Goal: Communication & Community: Participate in discussion

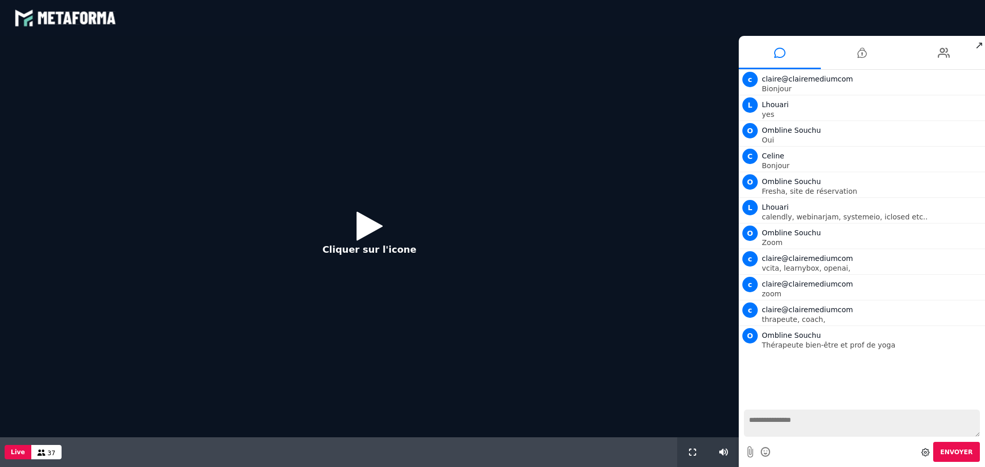
click at [367, 226] on icon at bounding box center [370, 225] width 26 height 33
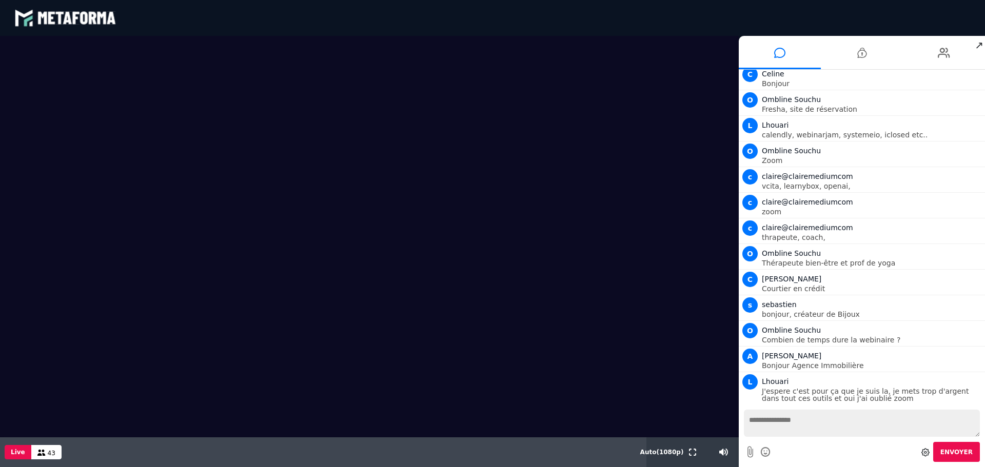
scroll to position [108, 0]
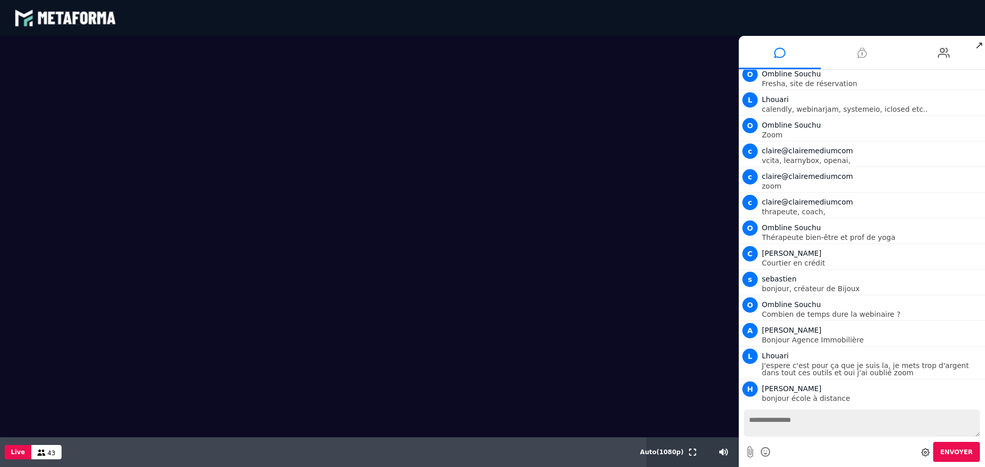
click at [871, 53] on li at bounding box center [862, 52] width 82 height 33
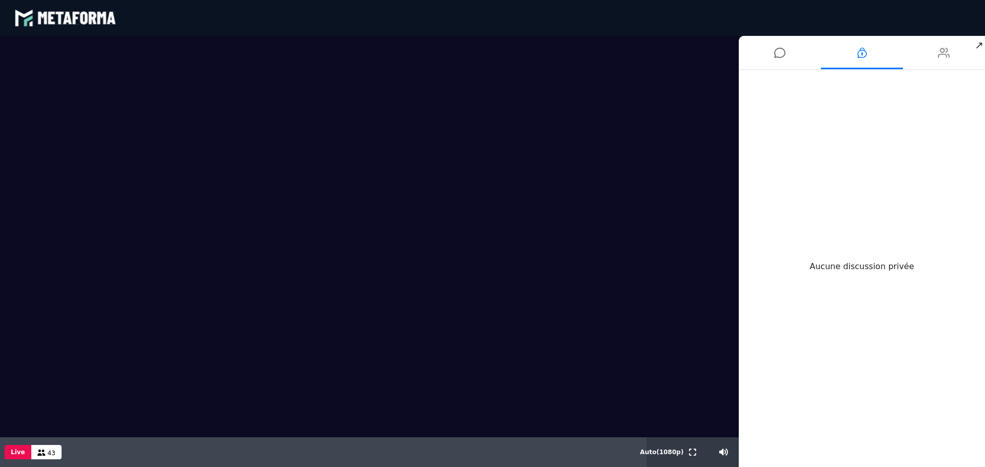
click at [953, 60] on li at bounding box center [944, 52] width 82 height 33
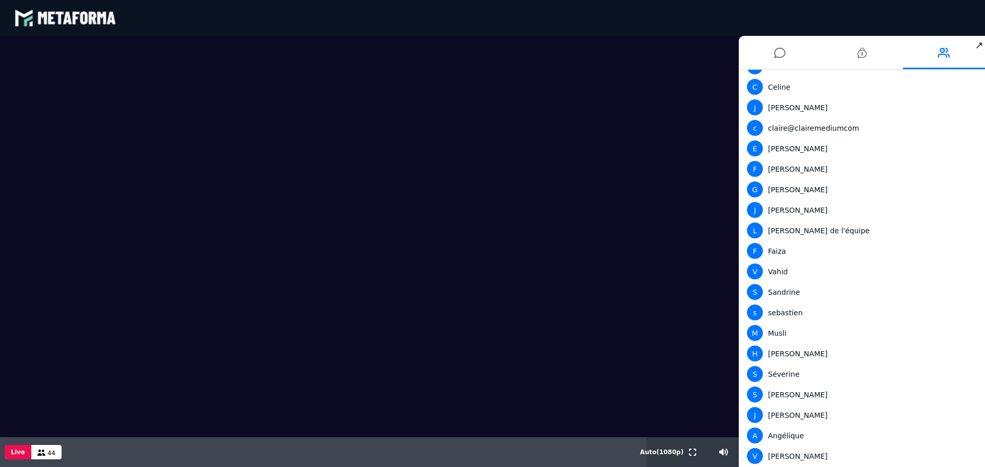
scroll to position [566, 0]
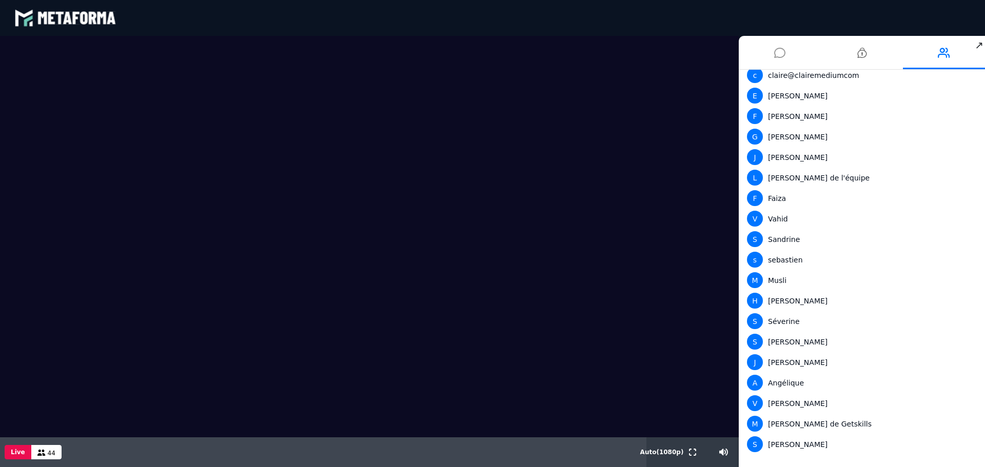
click at [797, 50] on li at bounding box center [780, 52] width 82 height 33
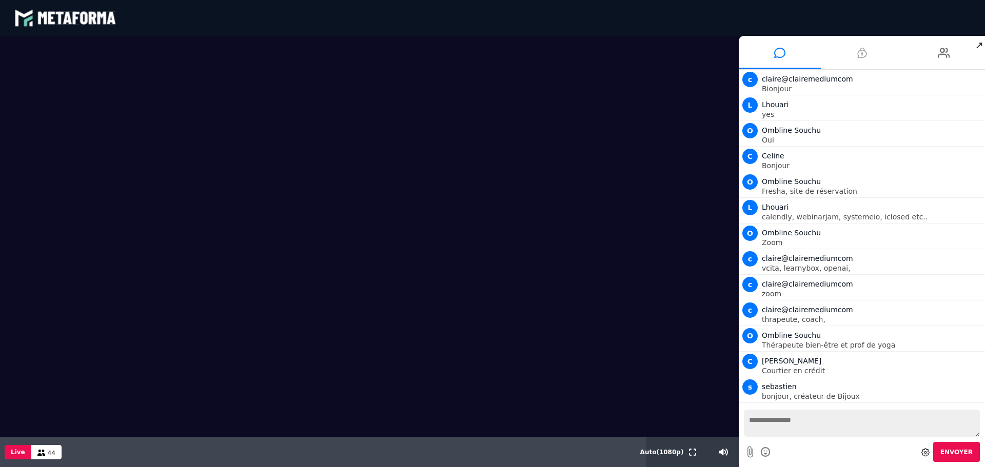
scroll to position [108, 0]
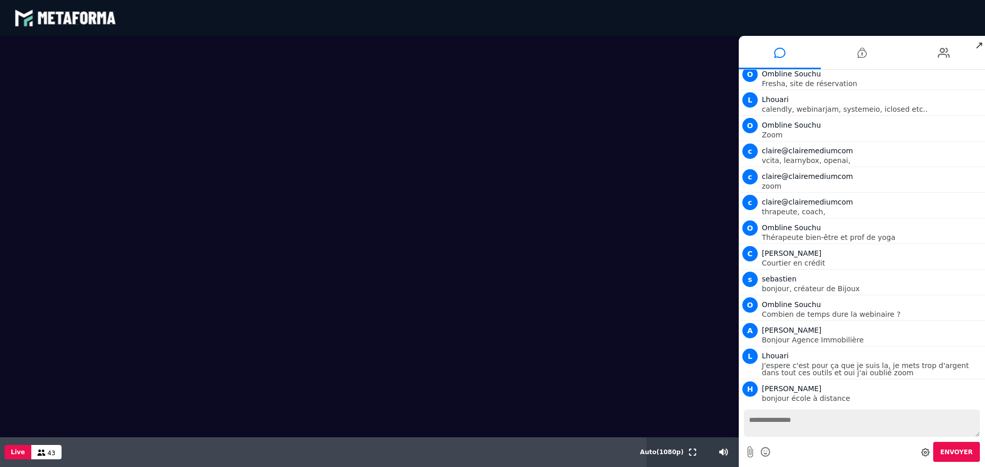
click at [793, 426] on textarea at bounding box center [862, 423] width 236 height 27
type textarea "**********"
drag, startPoint x: 810, startPoint y: 422, endPoint x: 684, endPoint y: 422, distance: 125.2
click at [684, 422] on div "**********" at bounding box center [492, 251] width 985 height 431
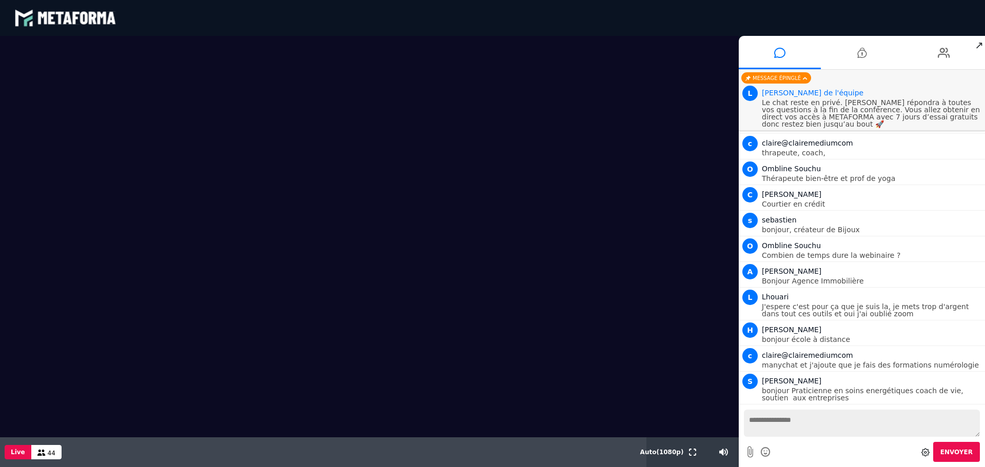
scroll to position [167, 0]
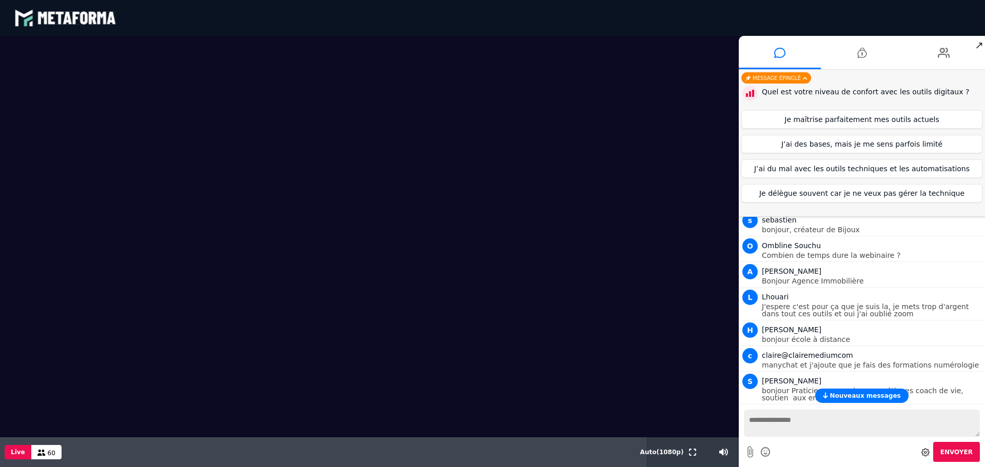
click at [940, 10] on div "blastream met_channel-b75402aa3198a961a33137d6ed46a688 fr en fr" at bounding box center [492, 18] width 956 height 31
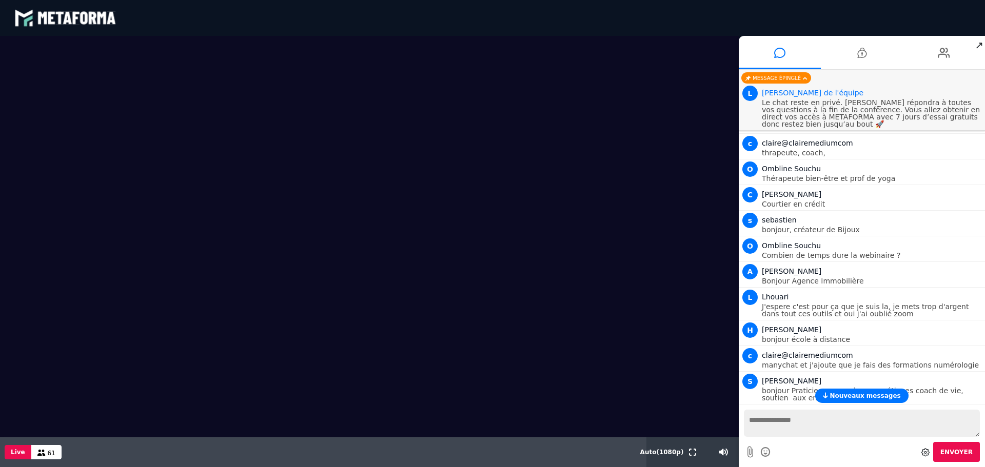
click at [138, 266] on video at bounding box center [369, 237] width 739 height 402
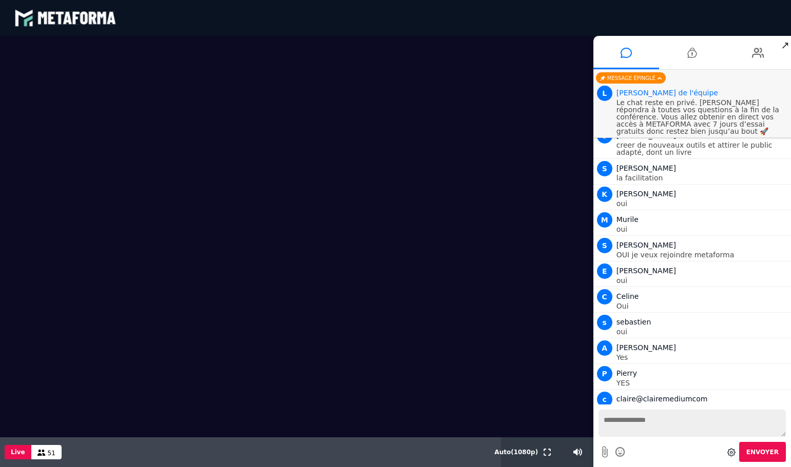
scroll to position [920, 0]
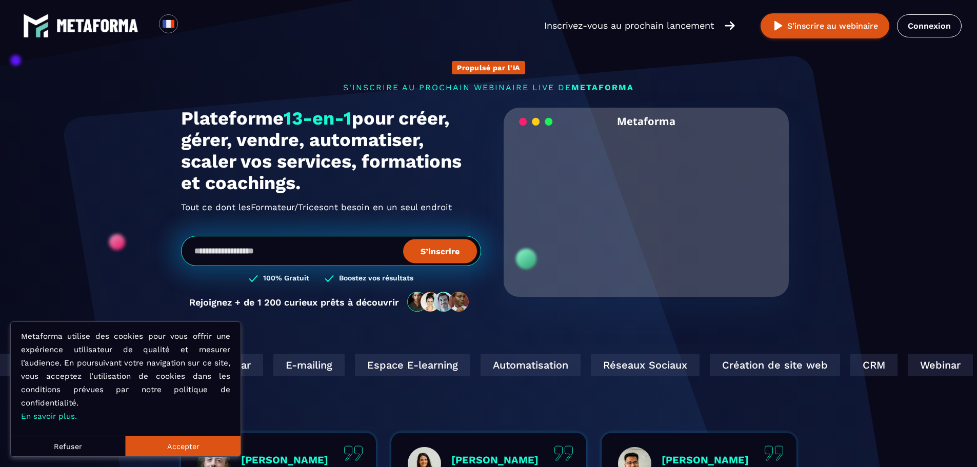
click at [208, 439] on button "Accepter" at bounding box center [183, 446] width 115 height 21
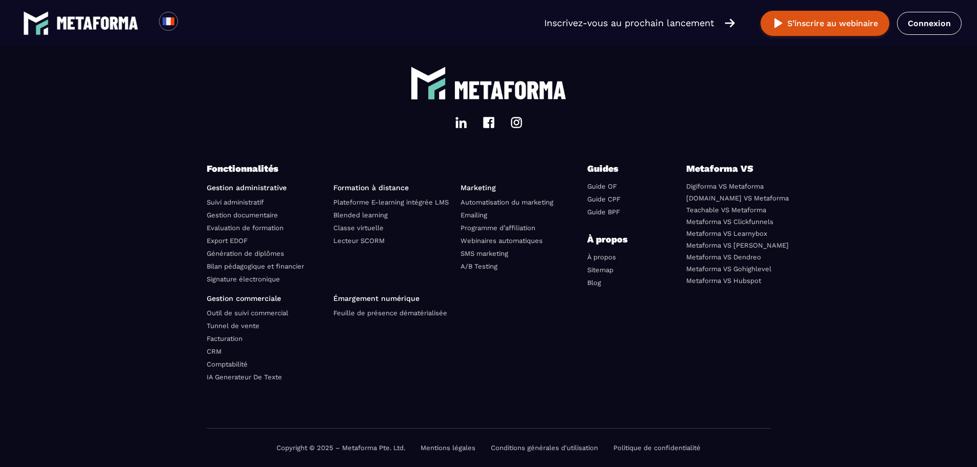
scroll to position [3531, 0]
click at [462, 449] on link "Mentions légales" at bounding box center [448, 448] width 55 height 8
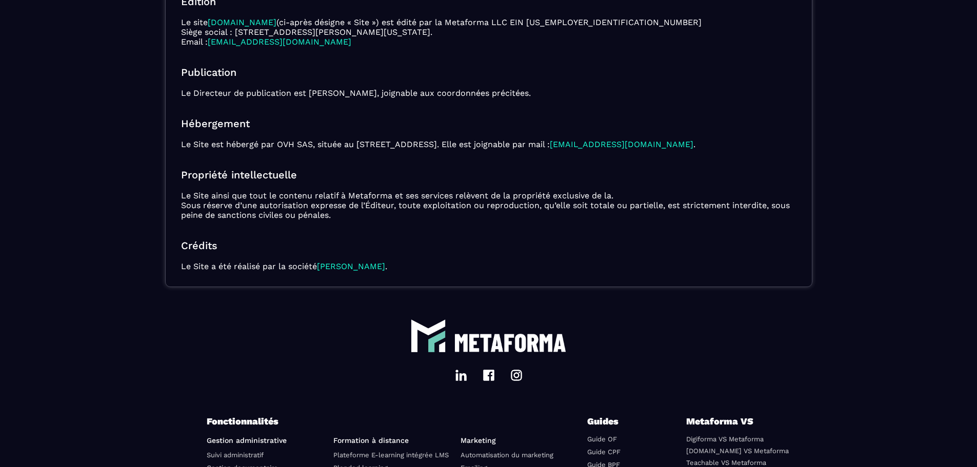
scroll to position [154, 0]
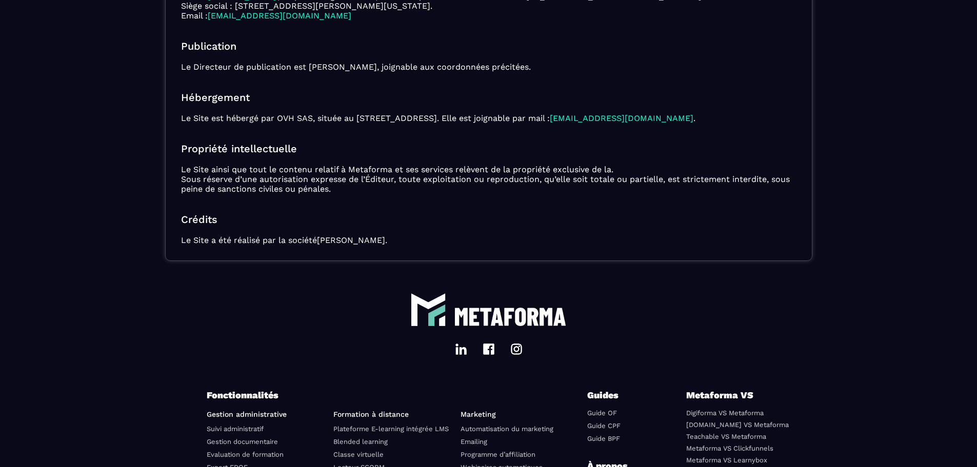
click at [348, 243] on link "Ruji SARL" at bounding box center [351, 240] width 68 height 10
